Goal: Task Accomplishment & Management: Manage account settings

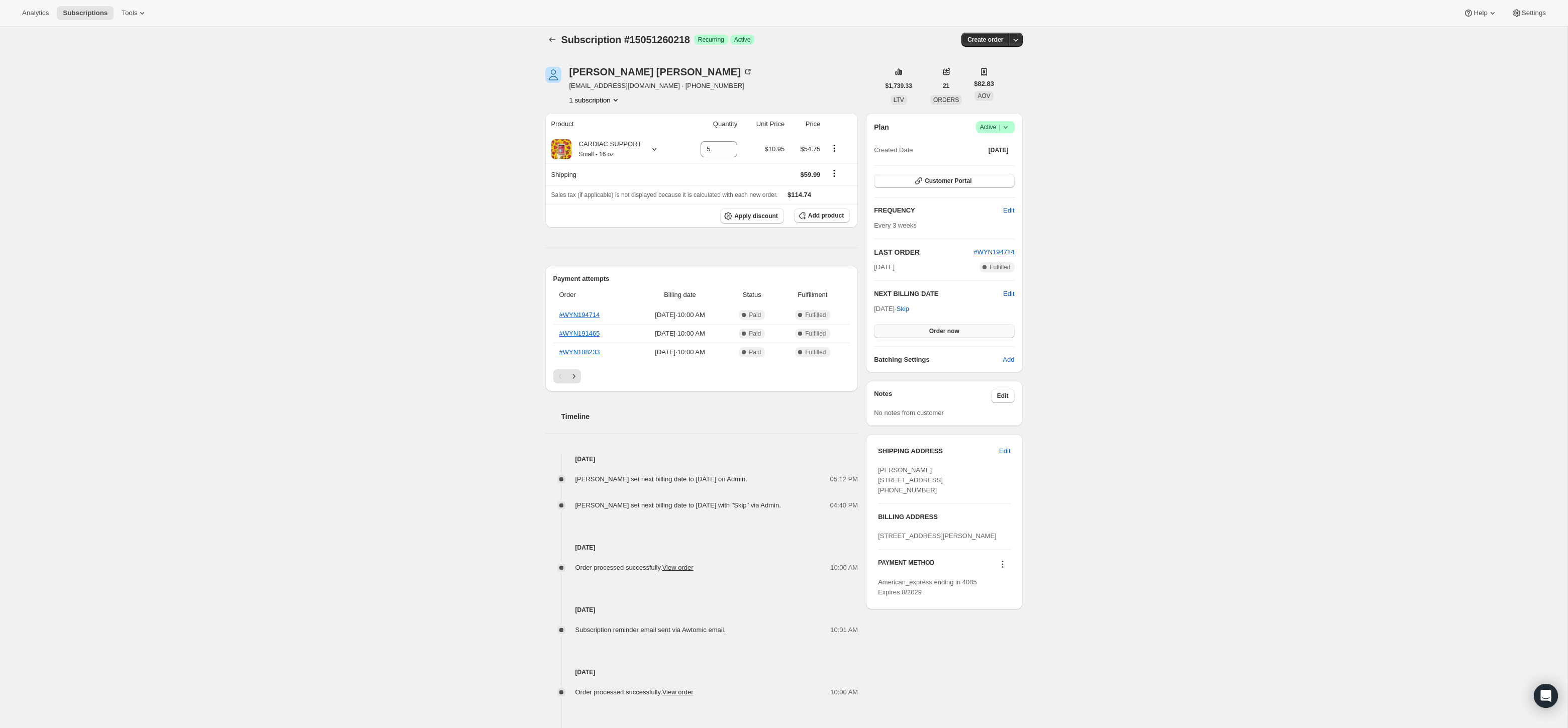
scroll to position [7, 0]
click at [933, 331] on span "Order now" at bounding box center [945, 329] width 30 height 8
click at [933, 331] on span "Click to confirm" at bounding box center [943, 329] width 46 height 8
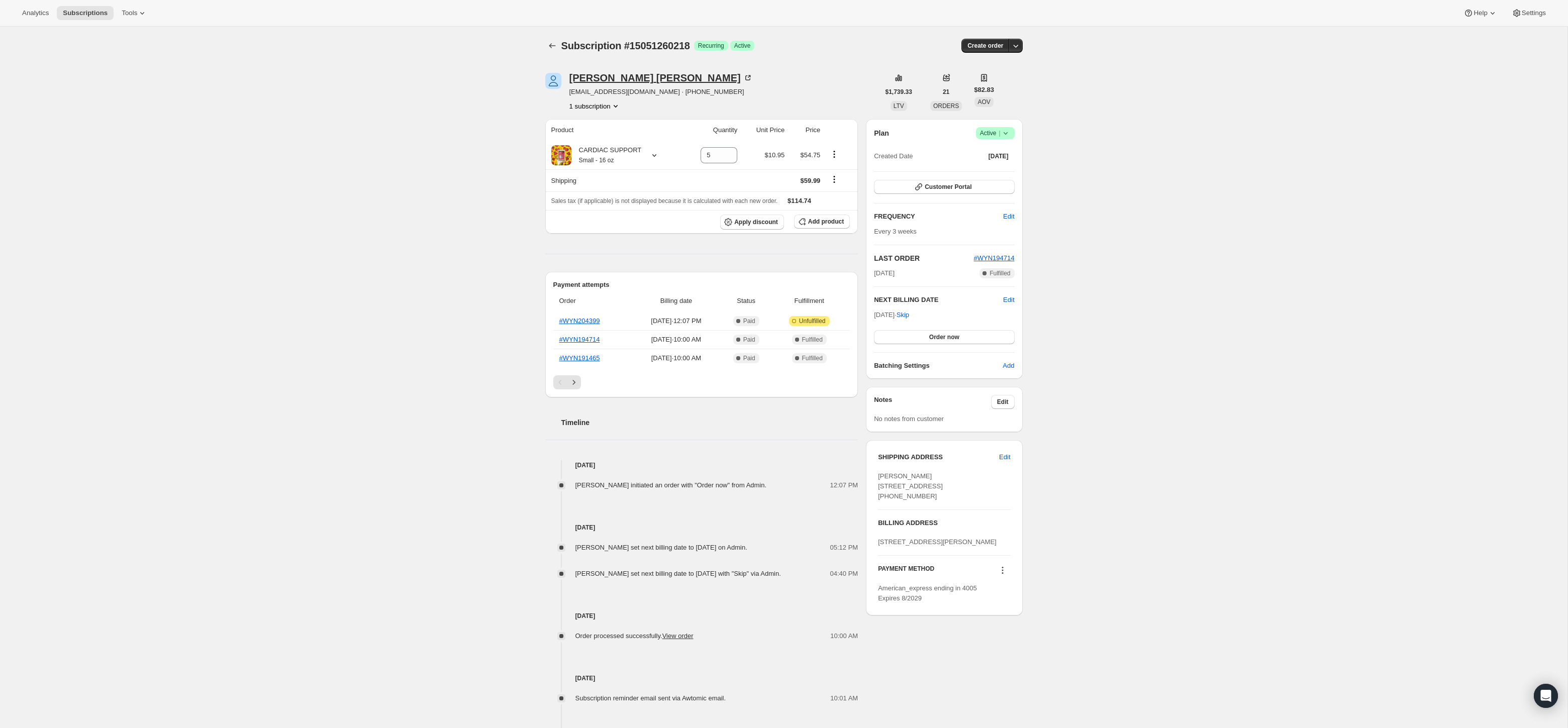
click at [623, 80] on div "Nancy Zerella" at bounding box center [660, 78] width 183 height 10
